Goal: Book appointment/travel/reservation

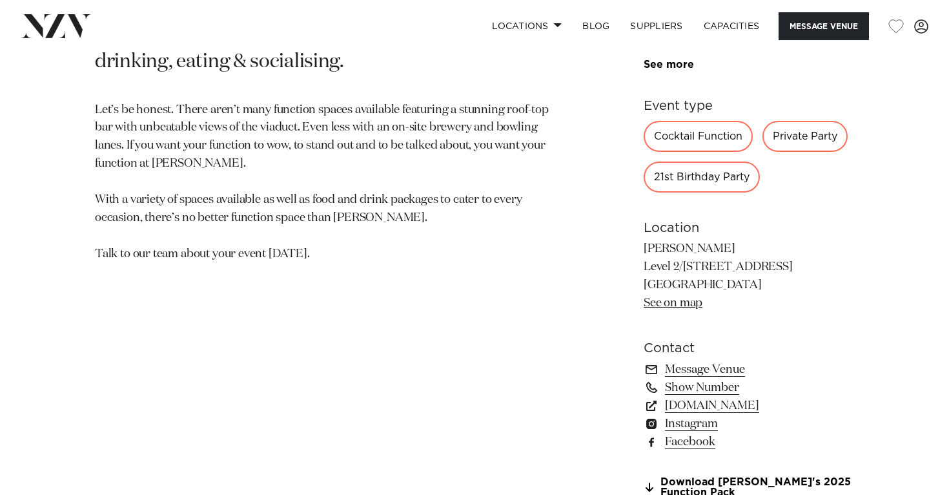
scroll to position [664, 0]
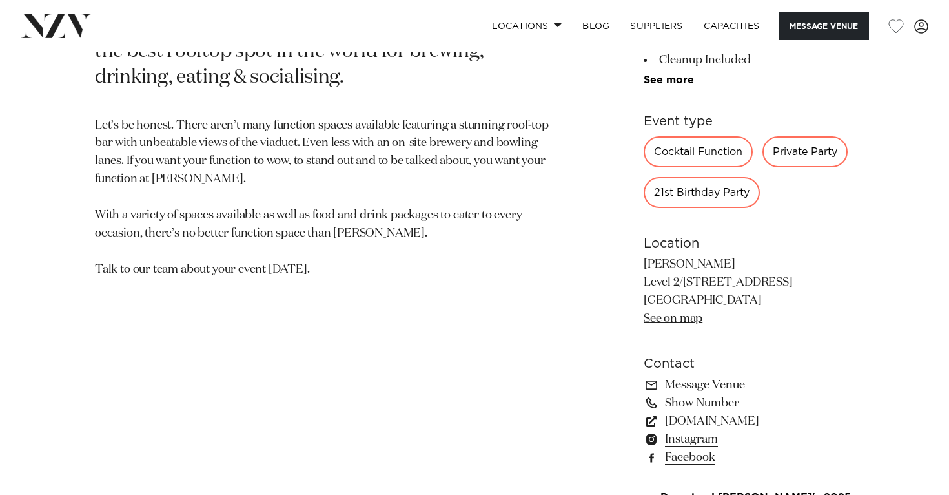
click at [692, 190] on div "21st Birthday Party" at bounding box center [702, 192] width 116 height 31
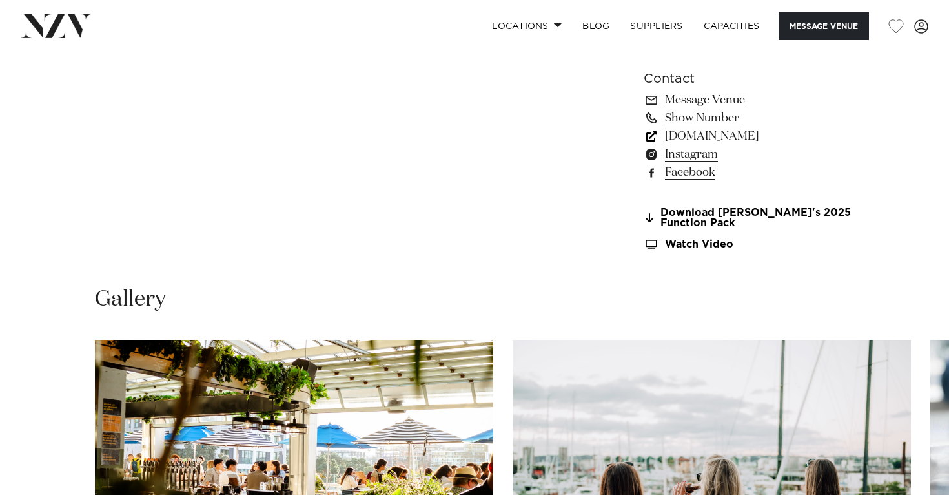
scroll to position [808, 0]
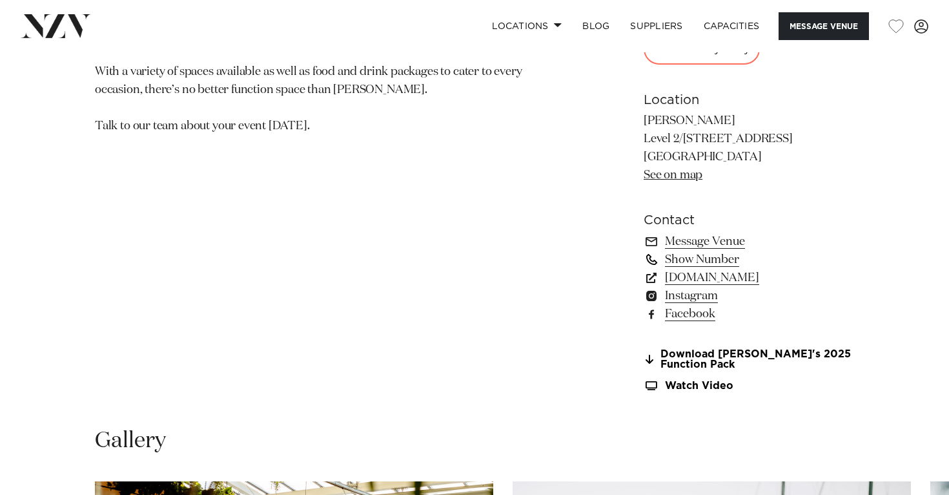
click at [673, 262] on link "Show Number" at bounding box center [749, 259] width 210 height 18
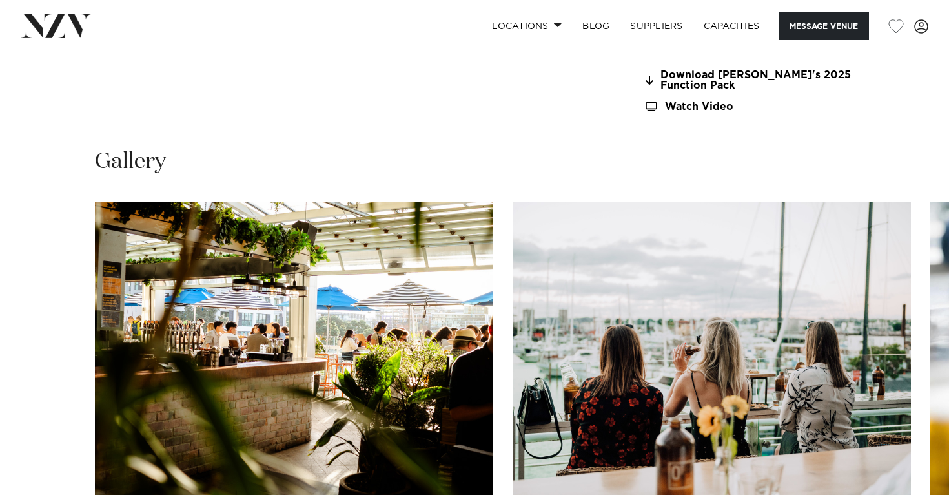
scroll to position [1050, 0]
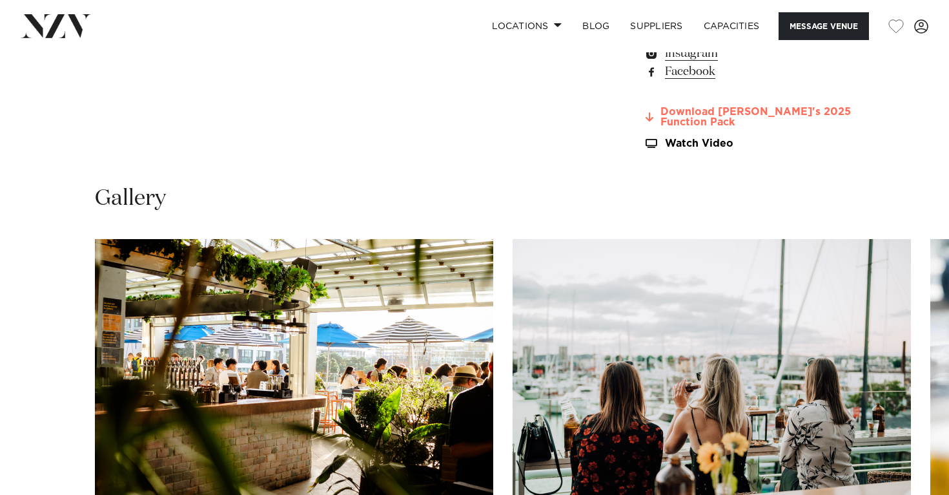
click at [735, 119] on link "Download Rudi's 2025 Function Pack" at bounding box center [749, 118] width 210 height 22
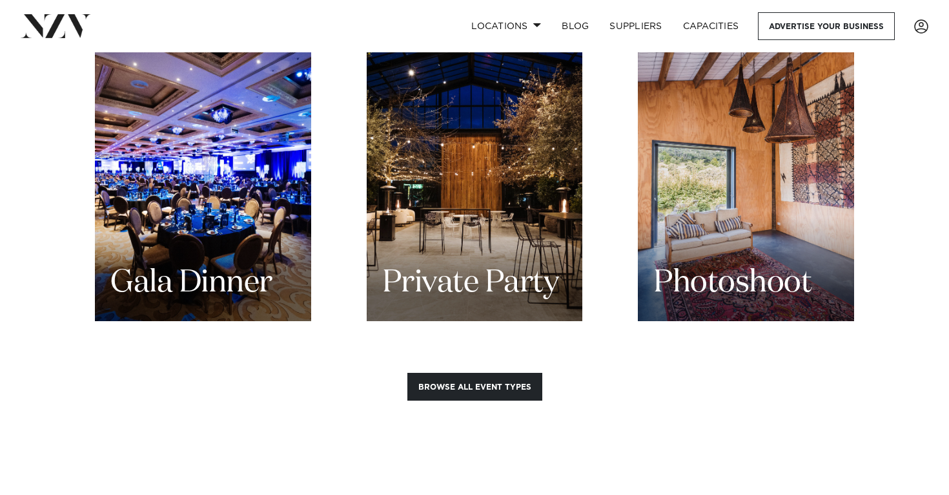
scroll to position [1708, 0]
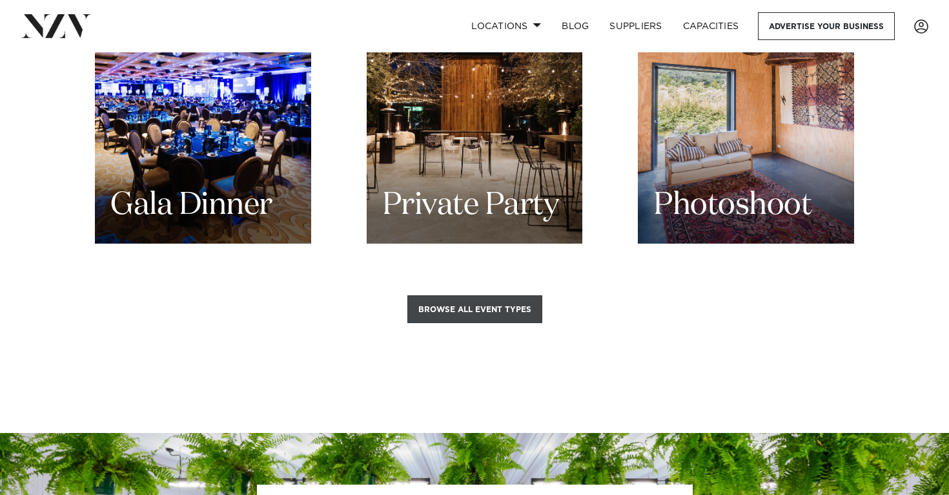
click at [458, 295] on button "Browse all event types" at bounding box center [474, 309] width 135 height 28
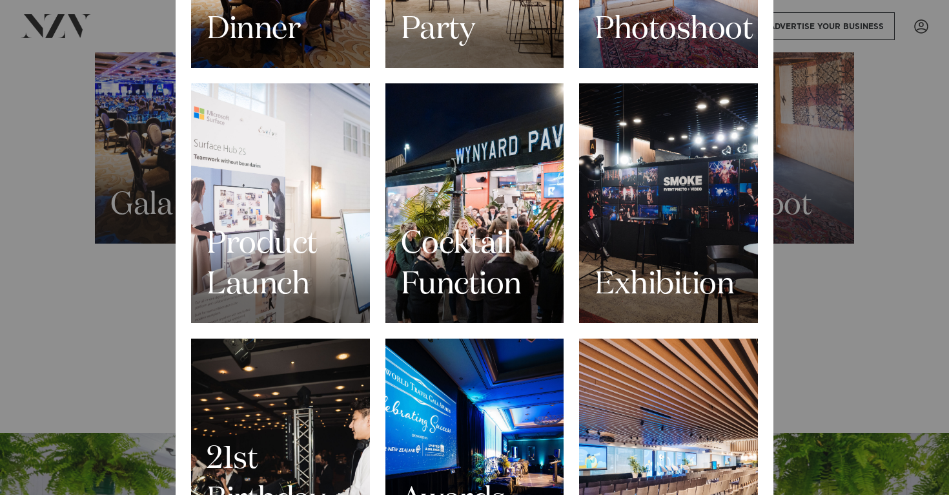
scroll to position [512, 0]
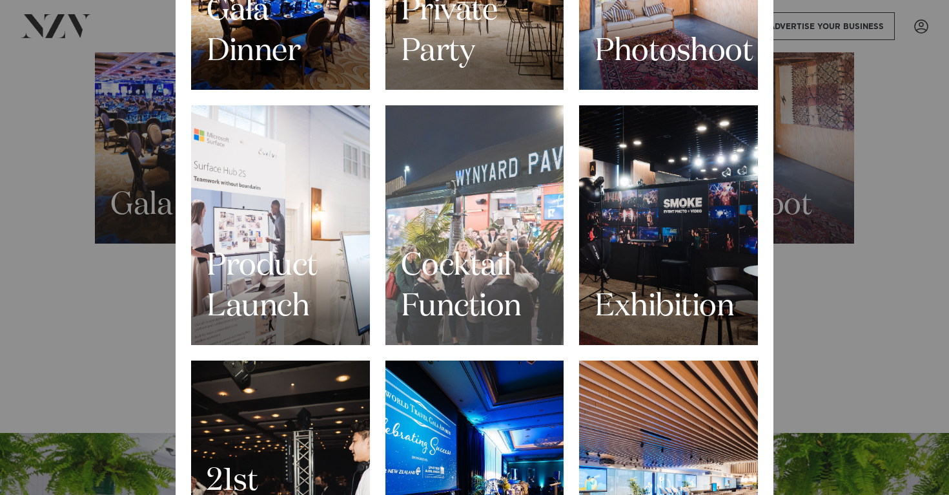
click at [422, 276] on h3 "Cocktail Function" at bounding box center [475, 286] width 148 height 81
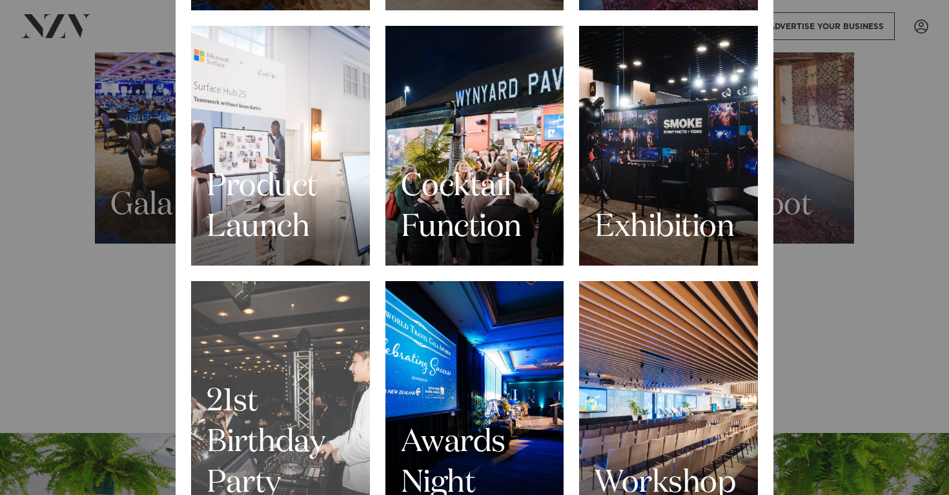
click at [314, 412] on h3 "21st Birthday Party" at bounding box center [281, 443] width 148 height 122
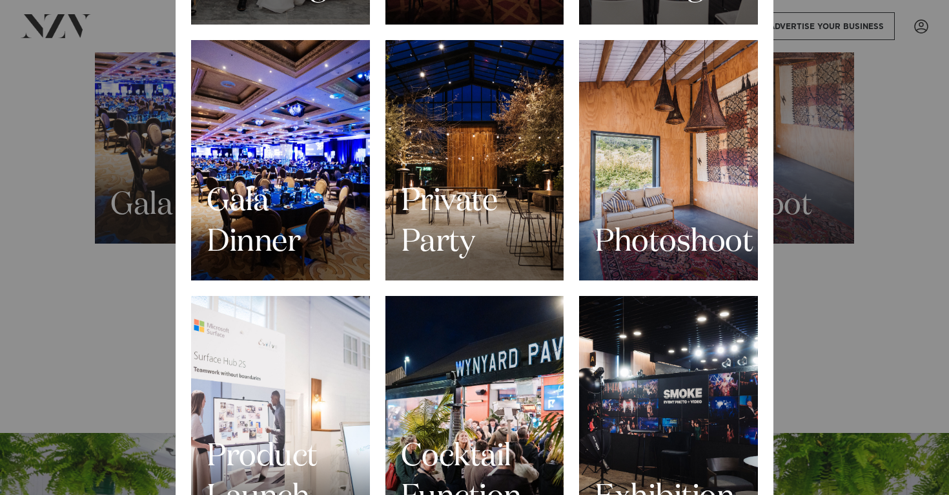
scroll to position [305, 0]
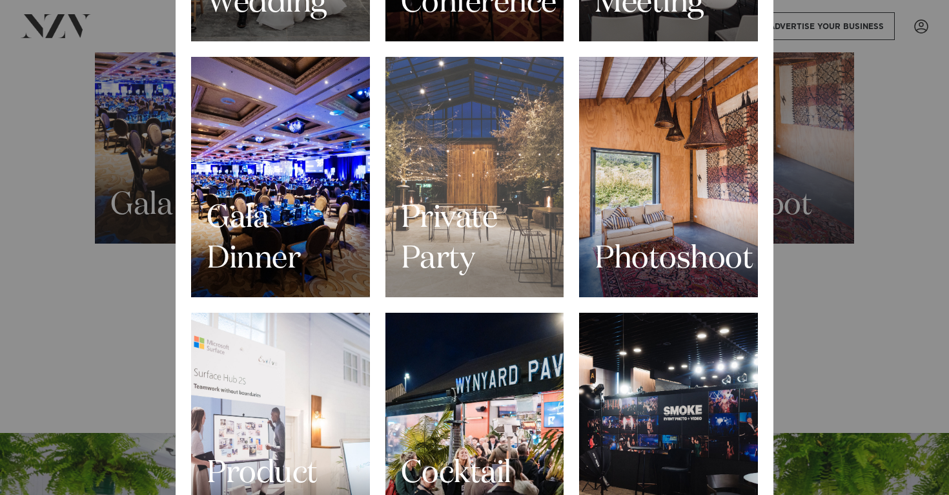
click at [517, 134] on div "Private Party" at bounding box center [474, 177] width 179 height 240
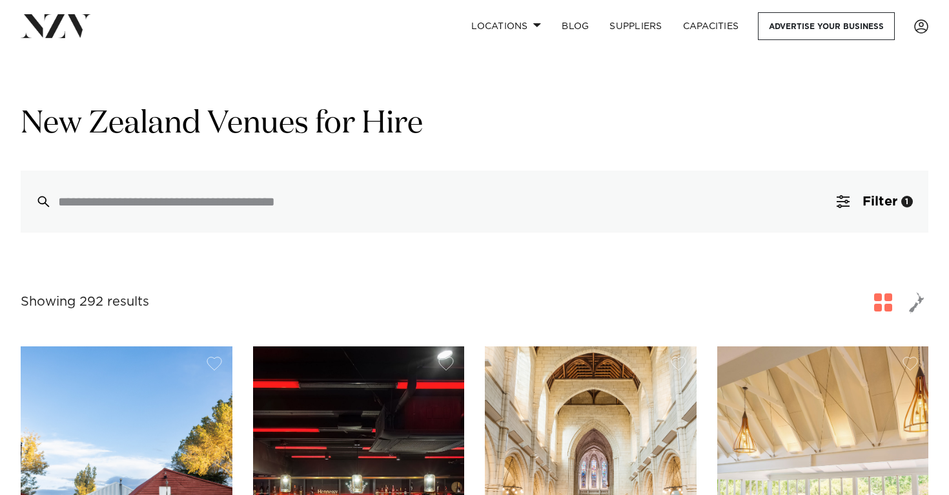
click at [912, 307] on span "button" at bounding box center [916, 302] width 15 height 22
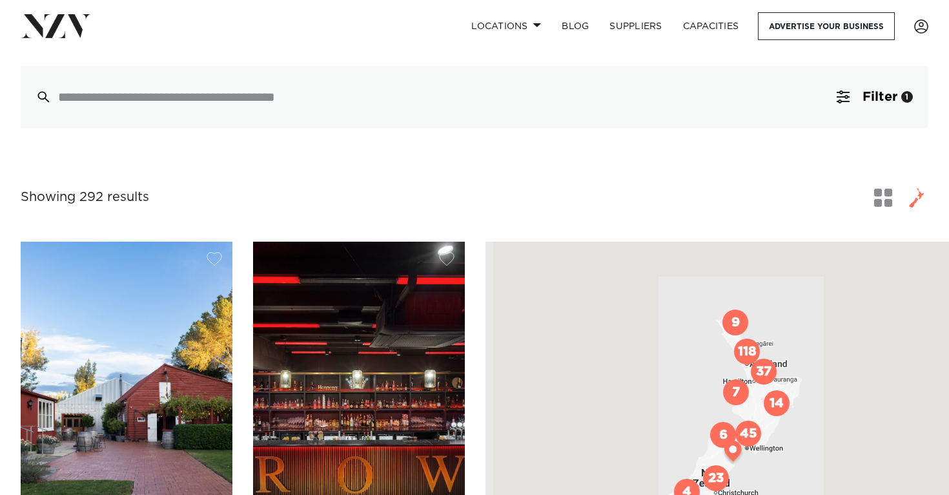
scroll to position [107, 0]
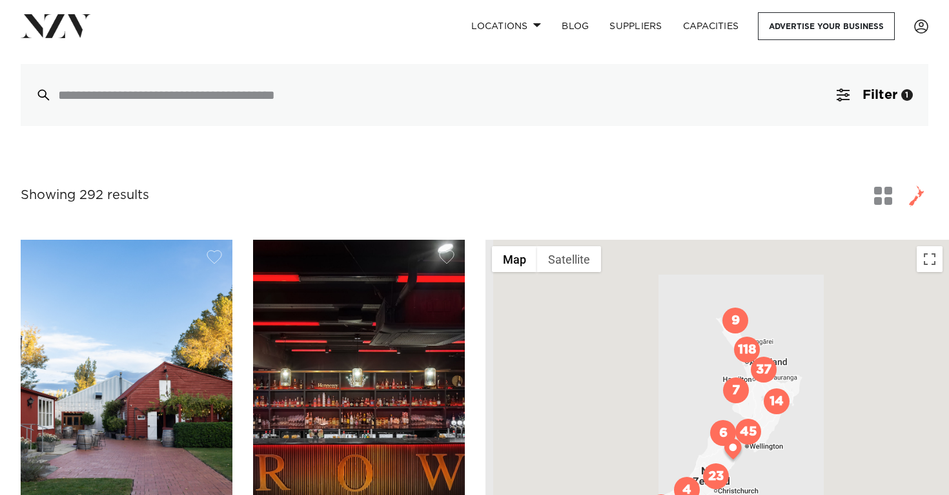
click at [747, 356] on img "118" at bounding box center [747, 349] width 26 height 26
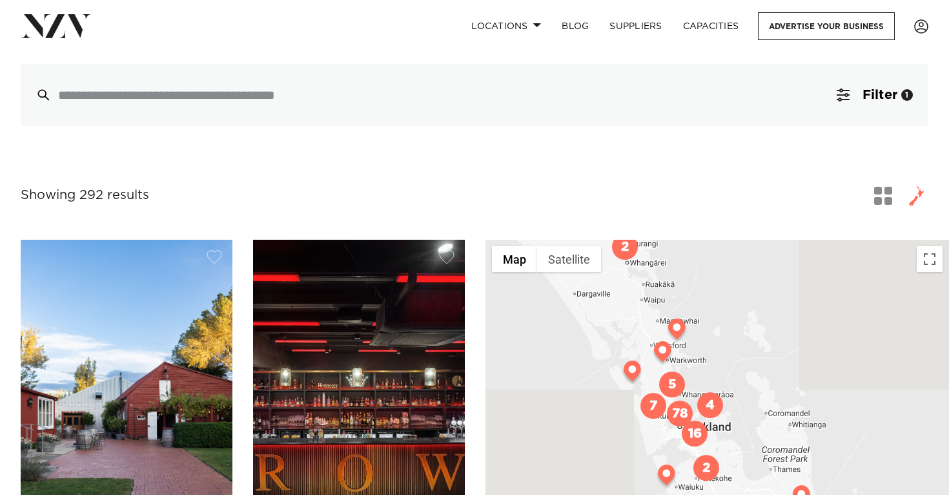
click at [676, 416] on img "78" at bounding box center [680, 413] width 26 height 26
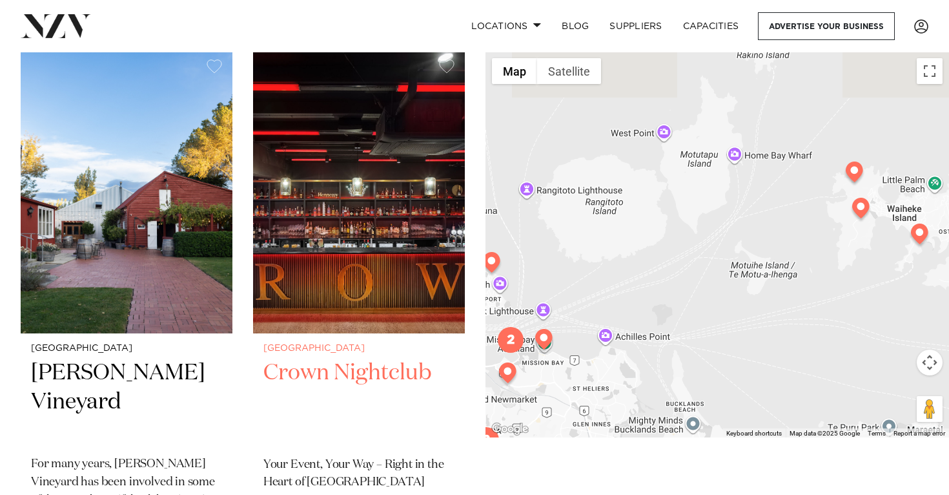
scroll to position [0, 0]
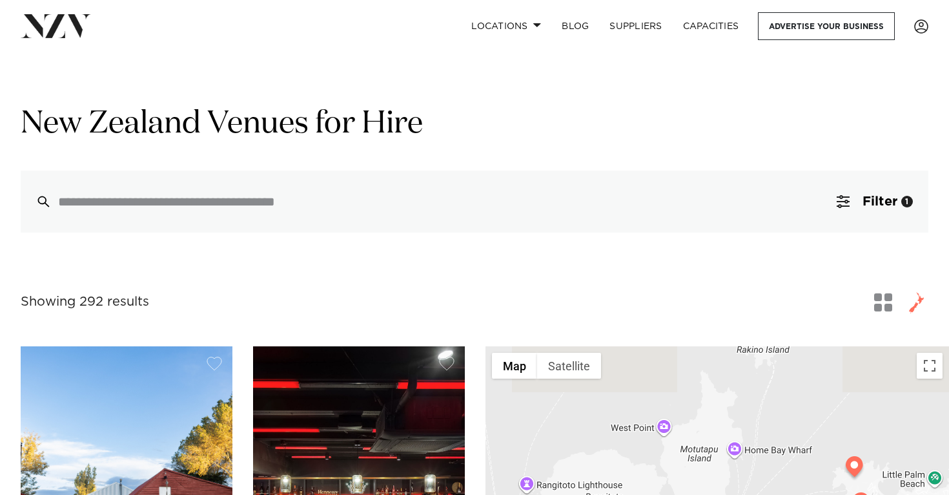
click at [884, 311] on span "button" at bounding box center [883, 302] width 18 height 18
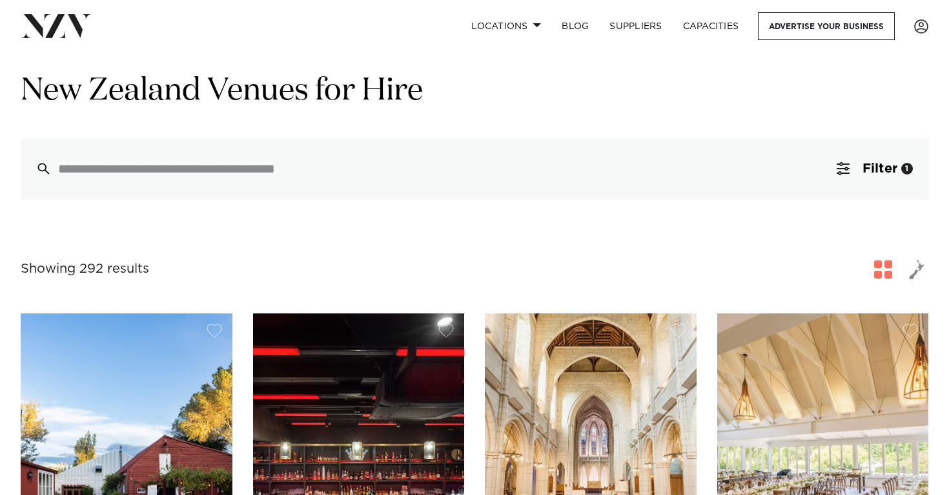
scroll to position [32, 0]
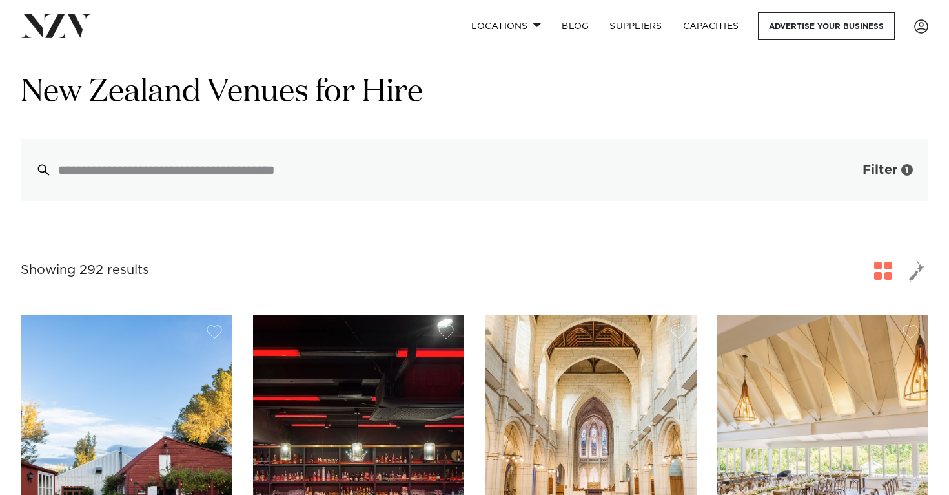
click at [855, 157] on button "Filter 1" at bounding box center [874, 170] width 107 height 62
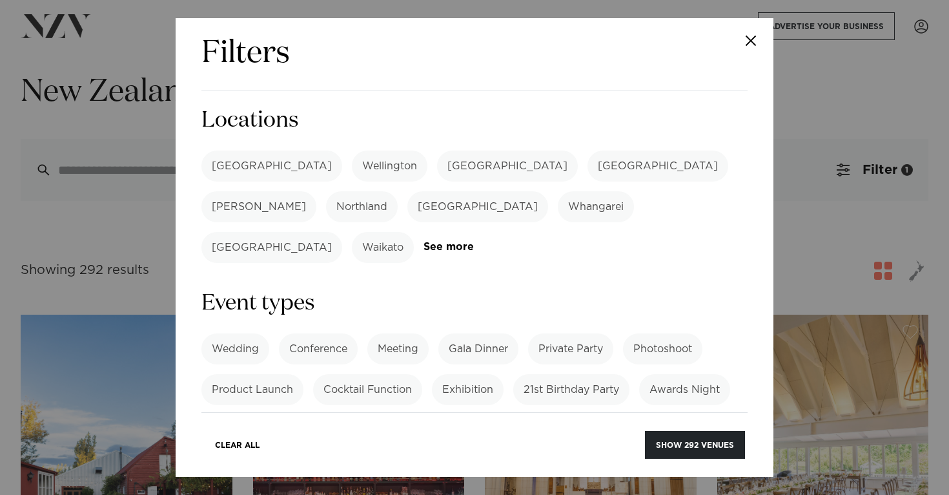
click at [547, 374] on label "21st Birthday Party" at bounding box center [571, 389] width 116 height 31
click at [545, 333] on label "Private Party" at bounding box center [570, 348] width 85 height 31
click at [229, 167] on label "[GEOGRAPHIC_DATA]" at bounding box center [271, 165] width 141 height 31
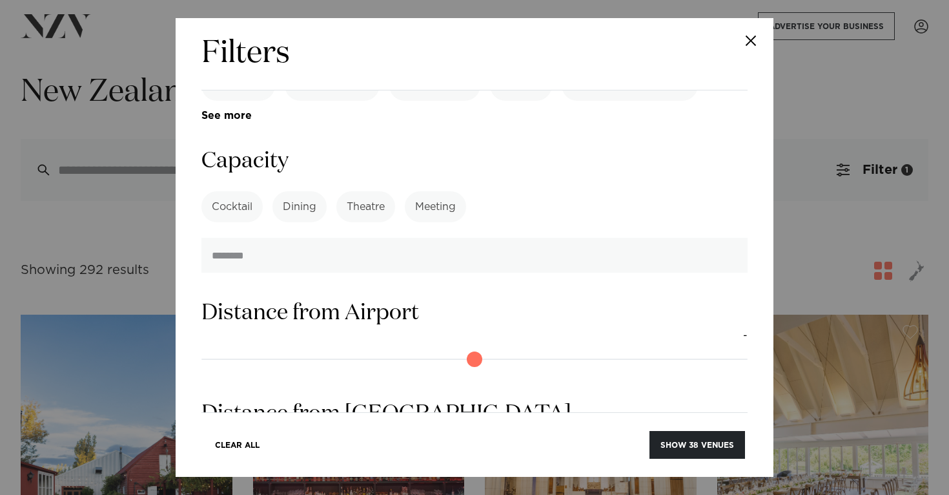
scroll to position [712, 0]
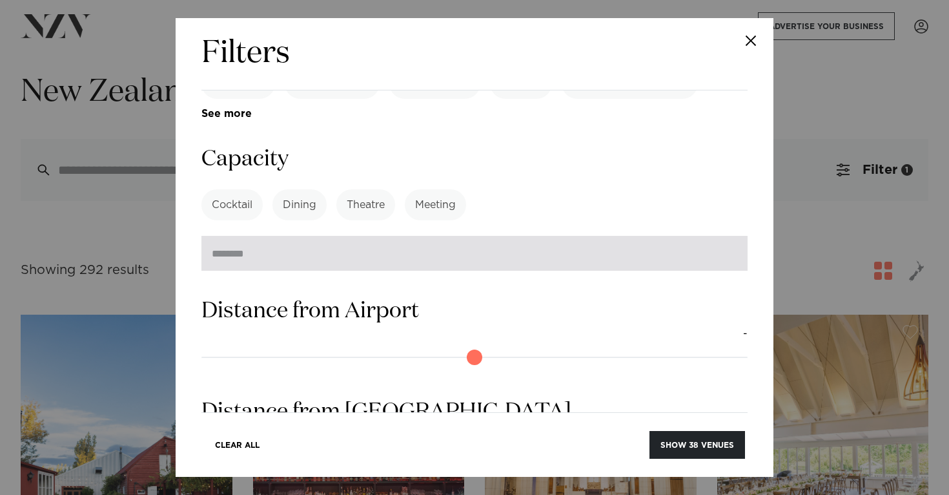
click at [311, 236] on input "number" at bounding box center [474, 253] width 546 height 35
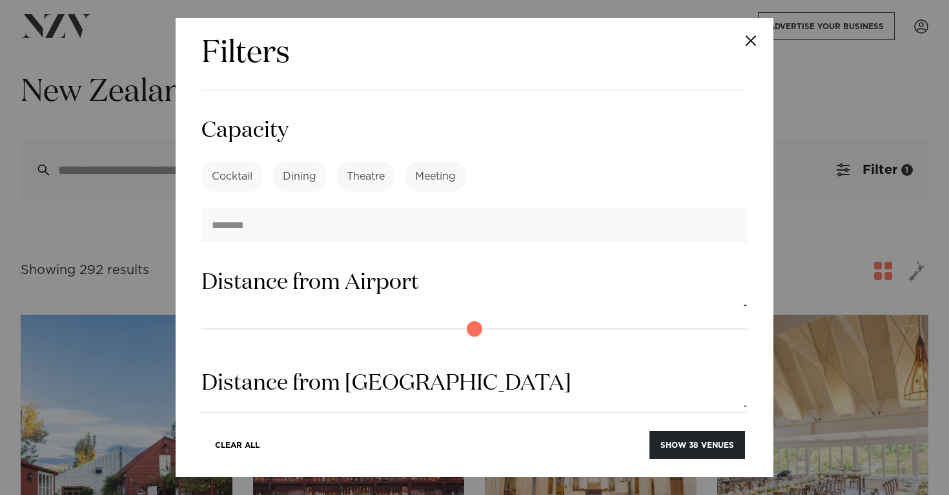
scroll to position [711, 0]
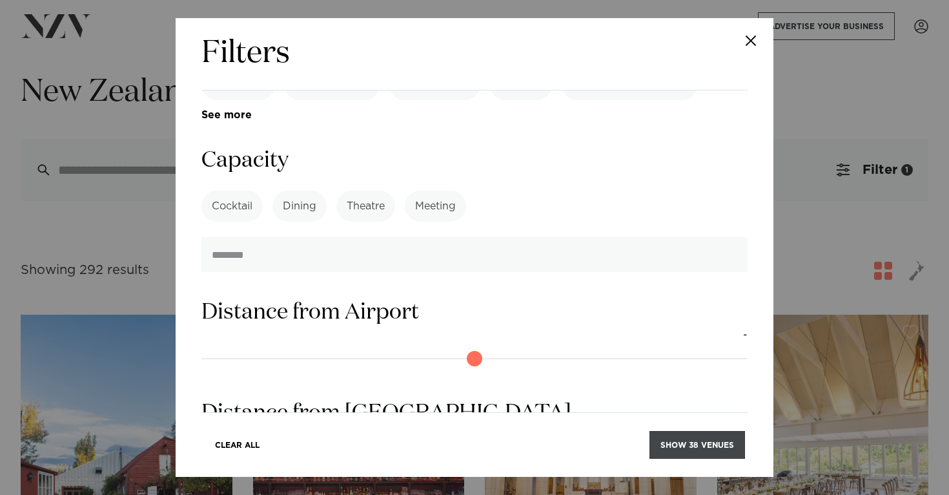
click at [659, 436] on button "Show 38 venues" at bounding box center [697, 445] width 96 height 28
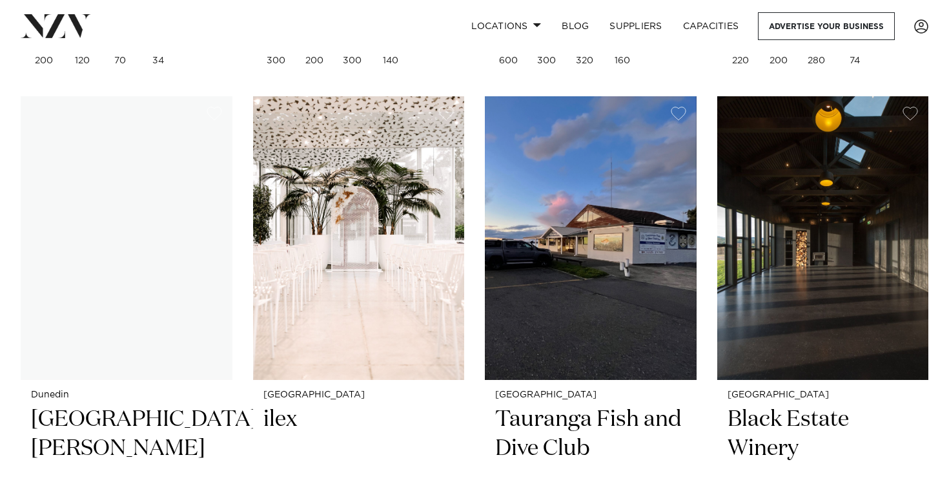
scroll to position [1950, 0]
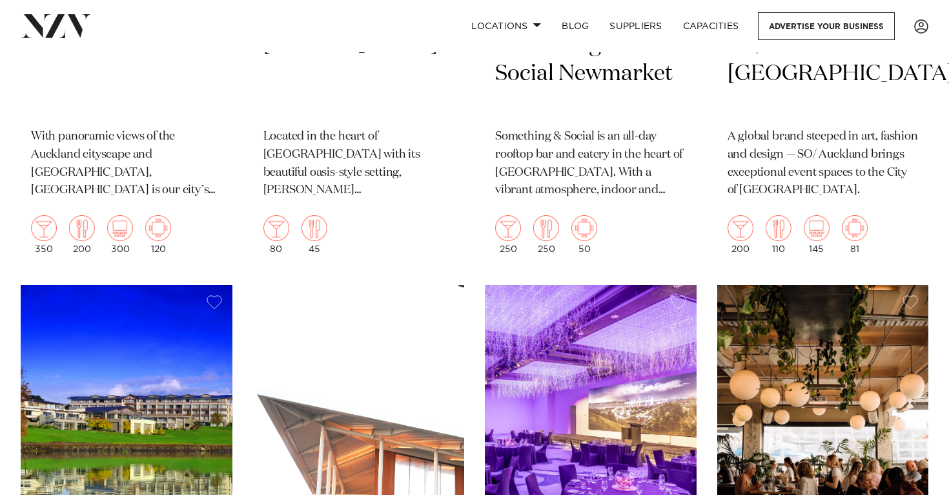
scroll to position [2302, 0]
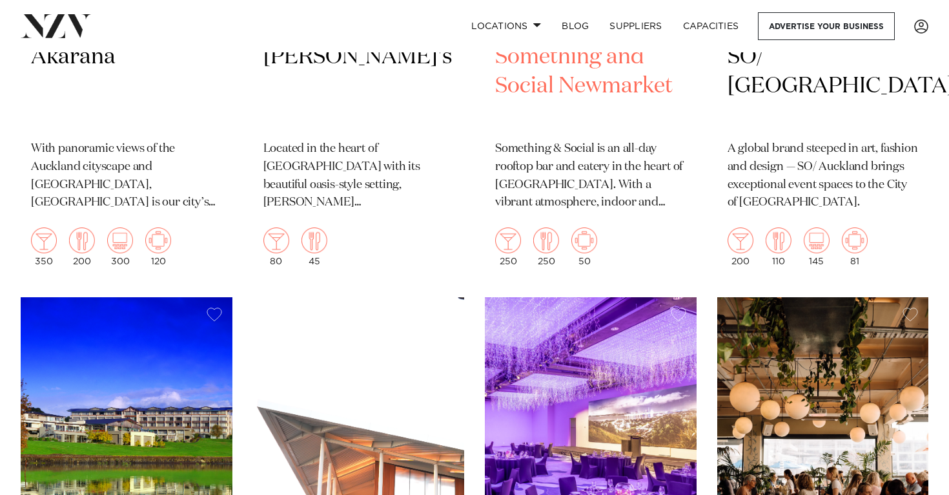
click at [592, 102] on h2 "Something and Social Newmarket" at bounding box center [590, 86] width 191 height 87
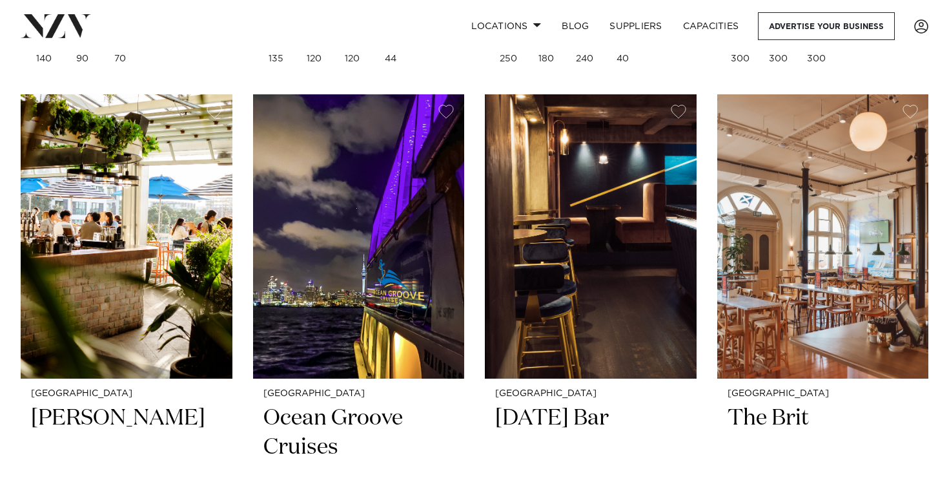
scroll to position [3633, 0]
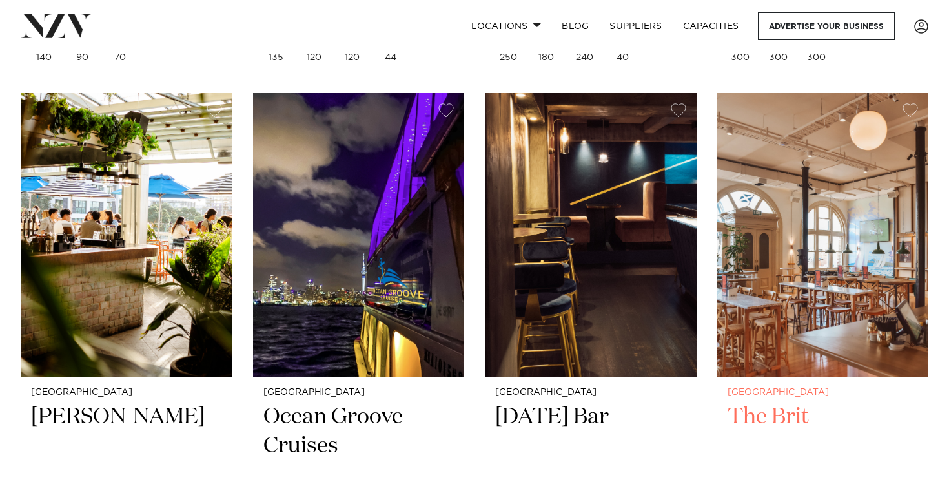
click at [750, 261] on img at bounding box center [823, 234] width 212 height 283
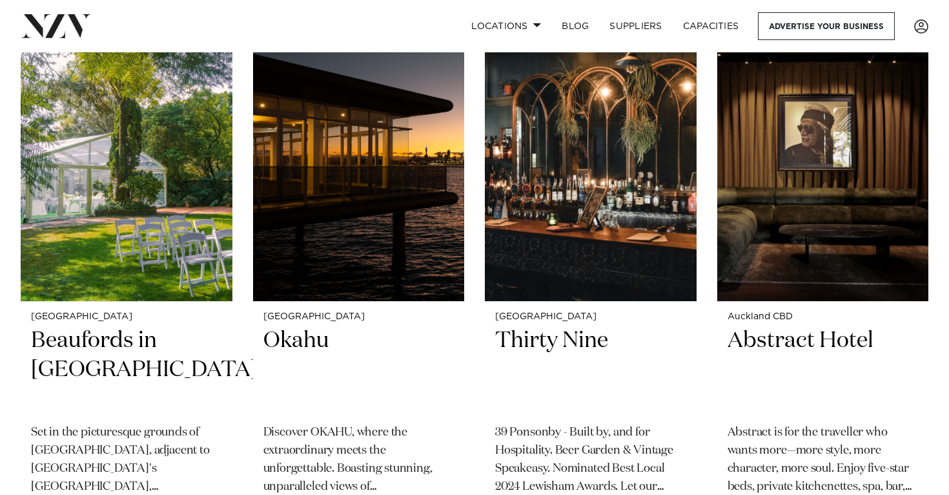
scroll to position [4835, 0]
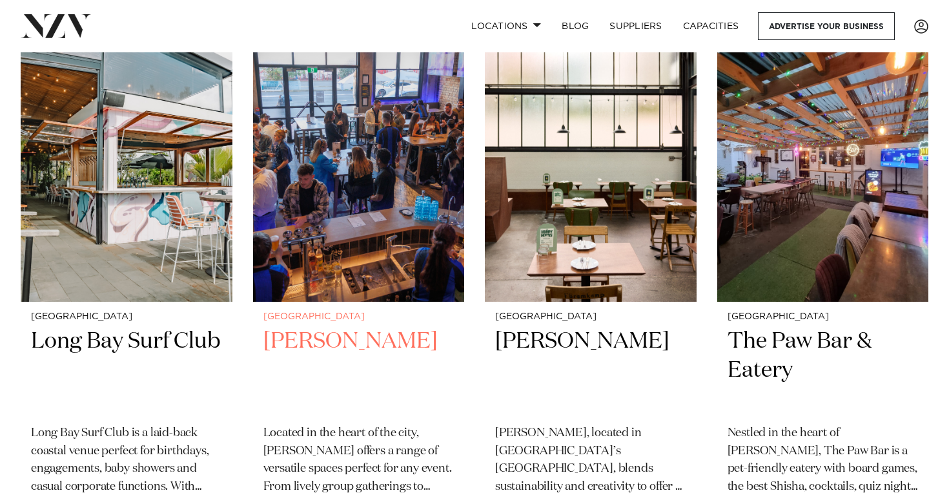
click at [312, 256] on img at bounding box center [359, 159] width 212 height 283
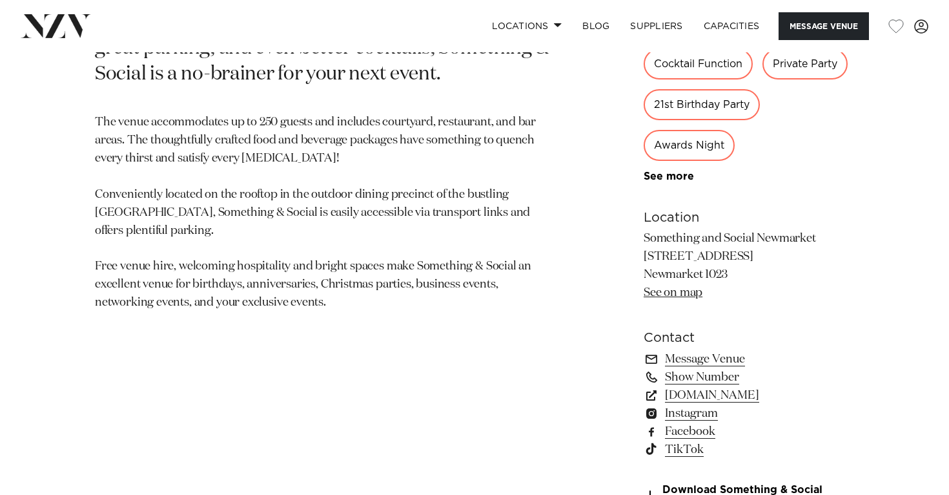
scroll to position [761, 0]
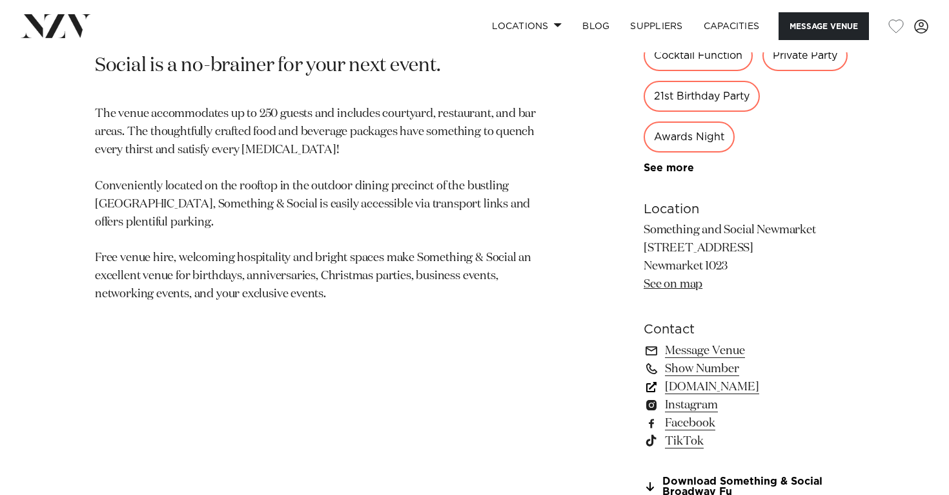
click at [695, 389] on link "www.somethingandsocial.co.nz" at bounding box center [749, 387] width 210 height 18
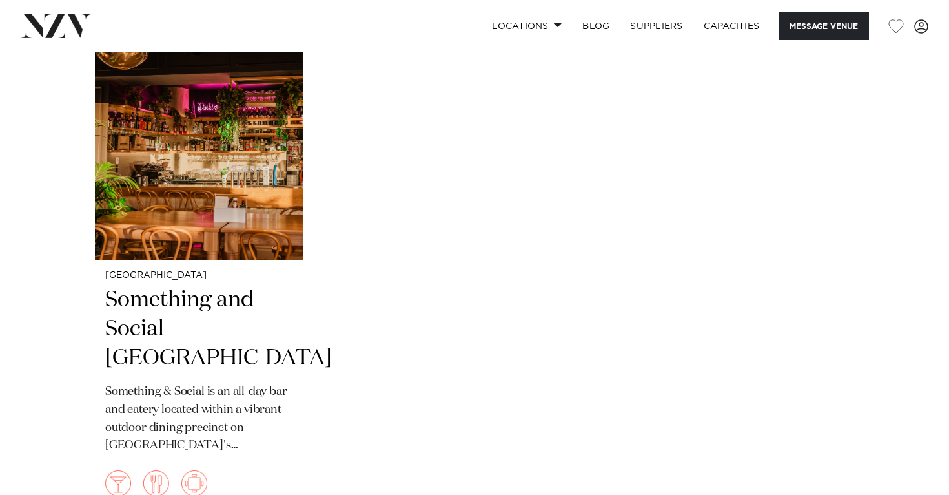
scroll to position [2685, 0]
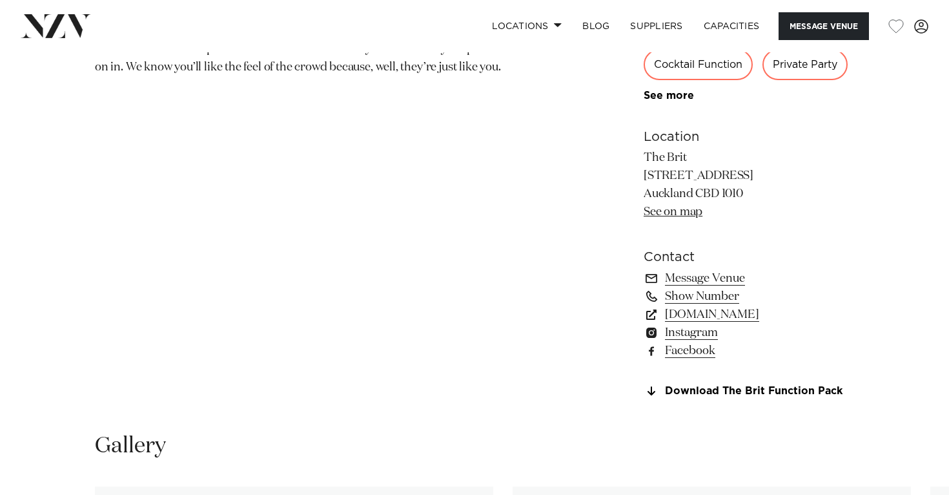
scroll to position [841, 0]
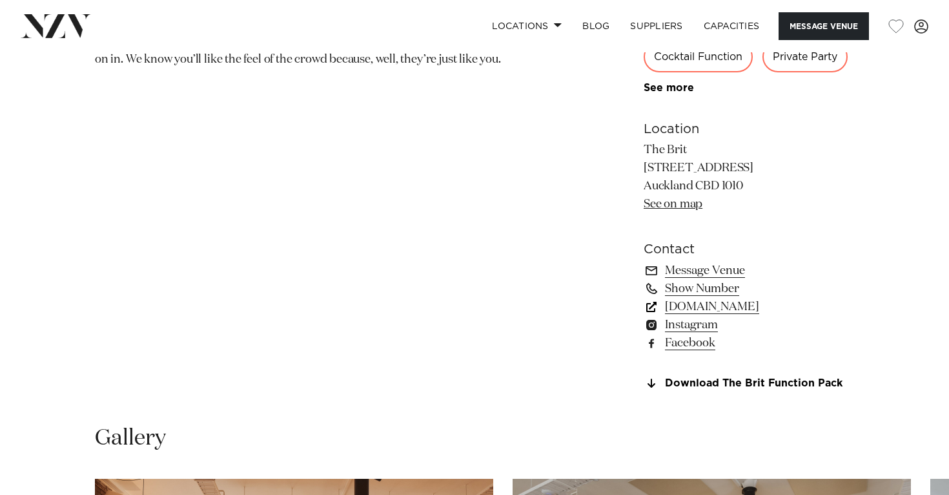
click at [711, 312] on link "www.thebrit.co.nz" at bounding box center [749, 307] width 210 height 18
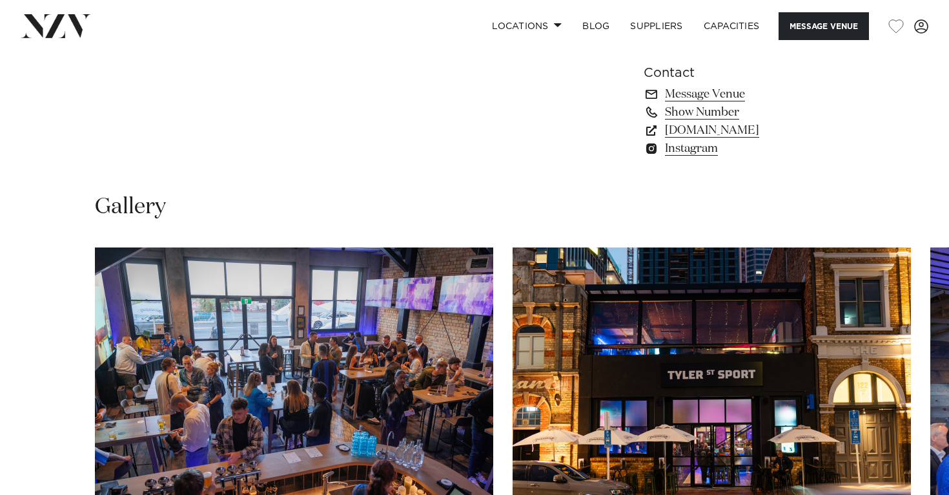
scroll to position [1019, 0]
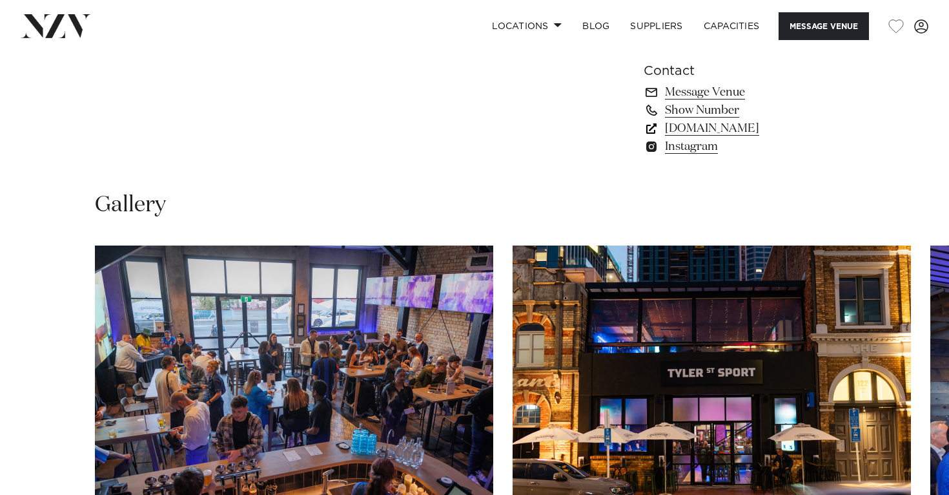
click at [684, 138] on link "[DOMAIN_NAME]" at bounding box center [749, 128] width 210 height 18
